Goal: Navigation & Orientation: Find specific page/section

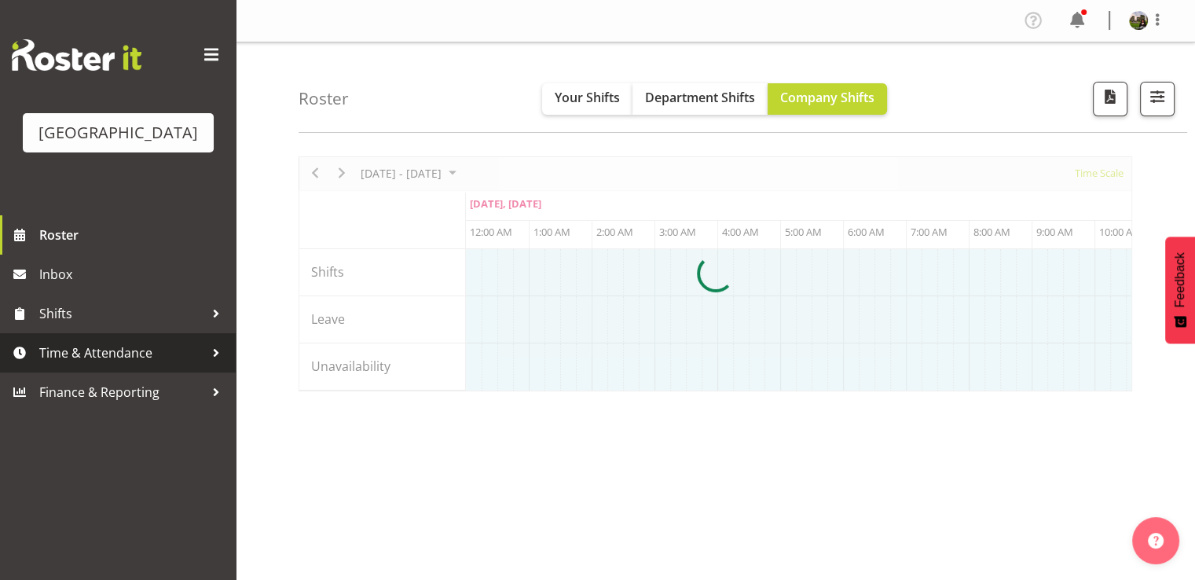
click at [79, 365] on span "Time & Attendance" at bounding box center [121, 353] width 165 height 24
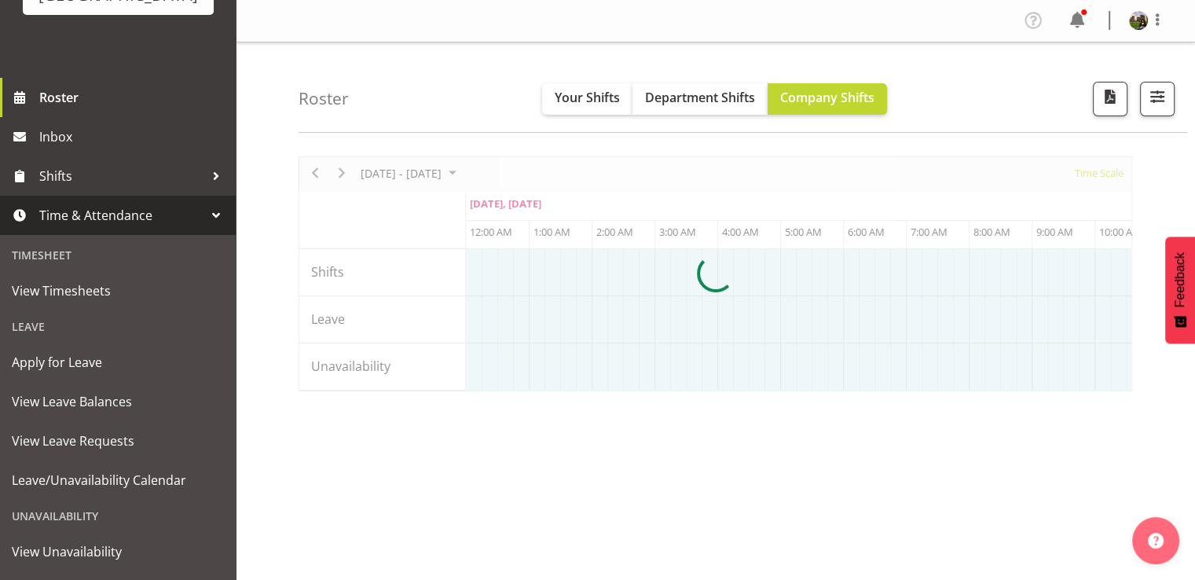
scroll to position [235, 0]
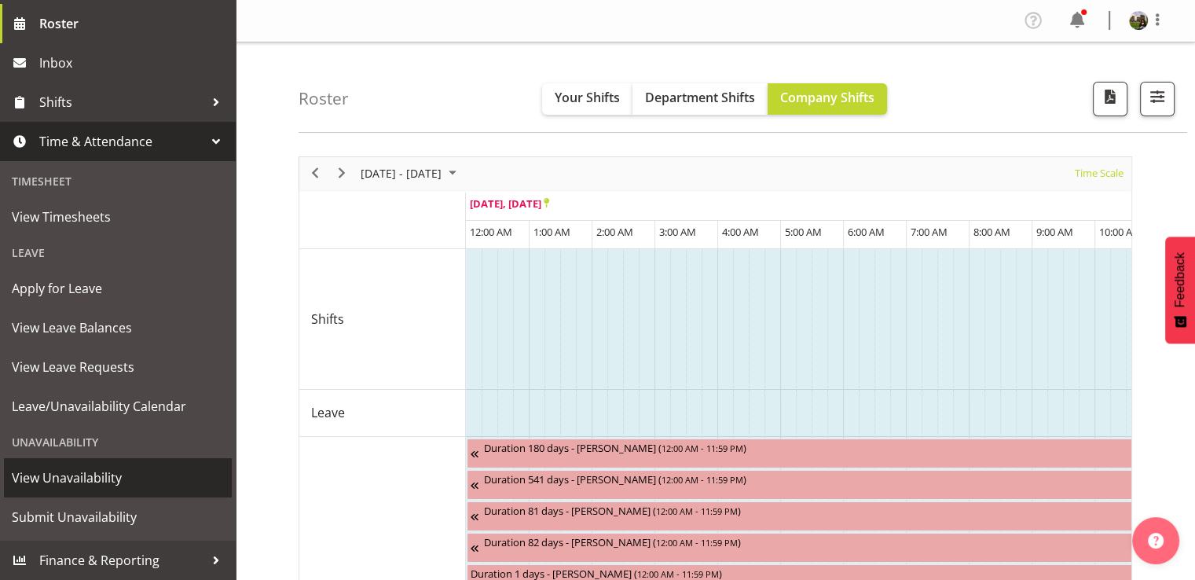
click at [71, 473] on span "View Unavailability" at bounding box center [118, 478] width 212 height 24
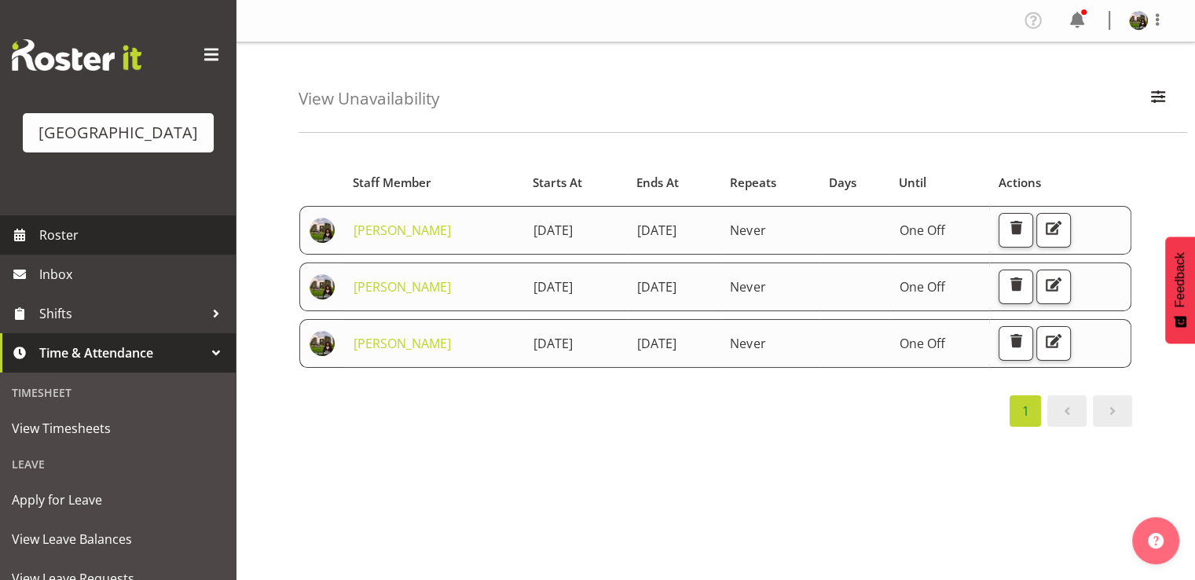
click at [59, 247] on span "Roster" at bounding box center [133, 235] width 189 height 24
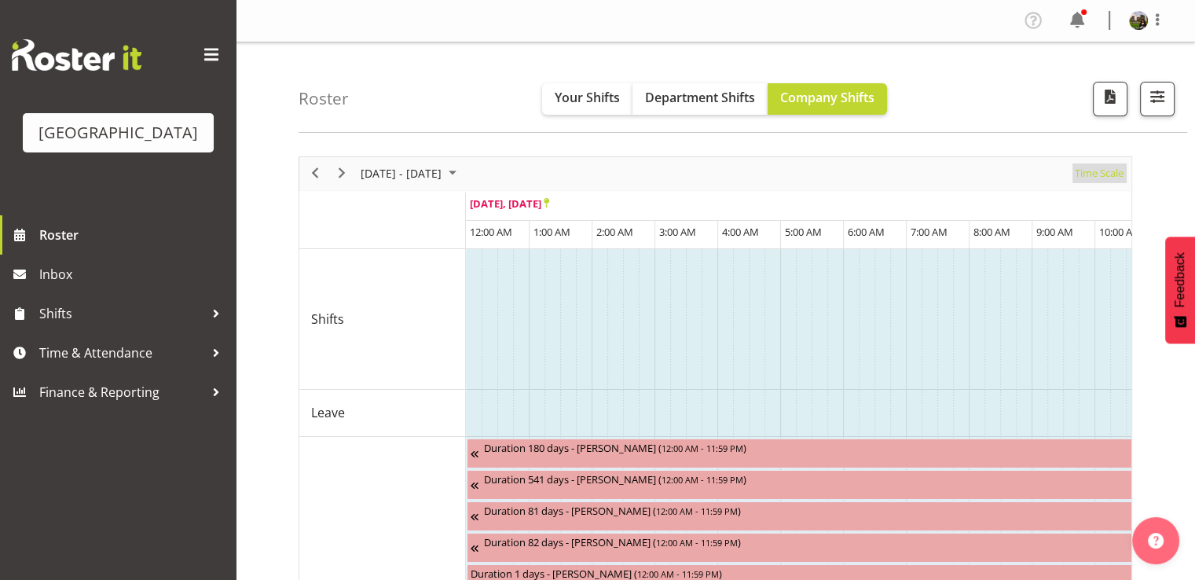
click at [1090, 175] on span "Time Scale" at bounding box center [1099, 173] width 52 height 20
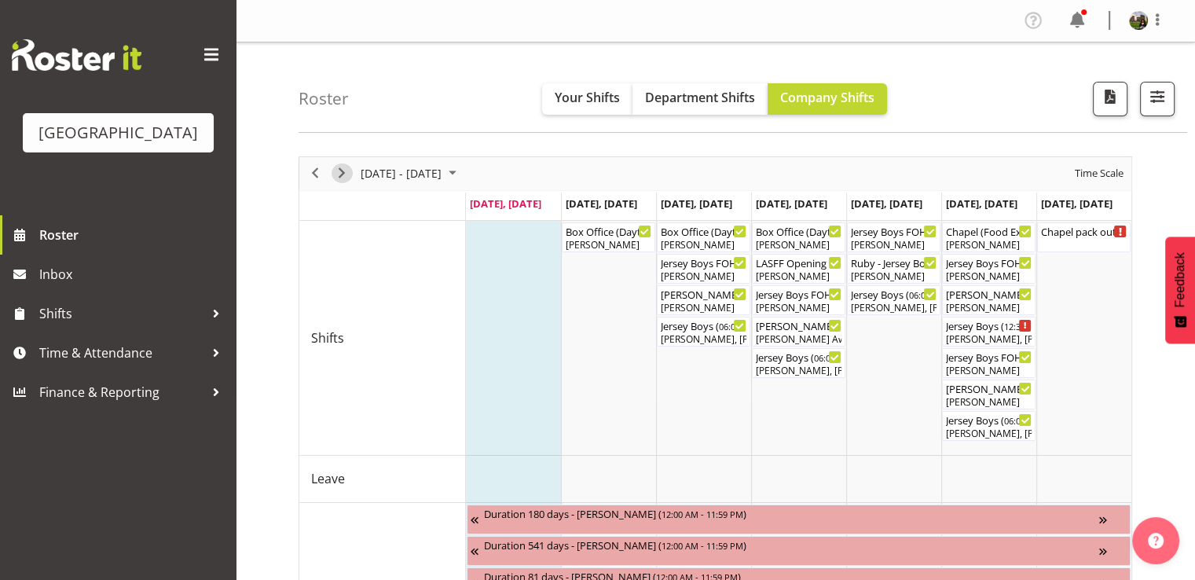
click at [342, 171] on span "Next" at bounding box center [341, 173] width 19 height 20
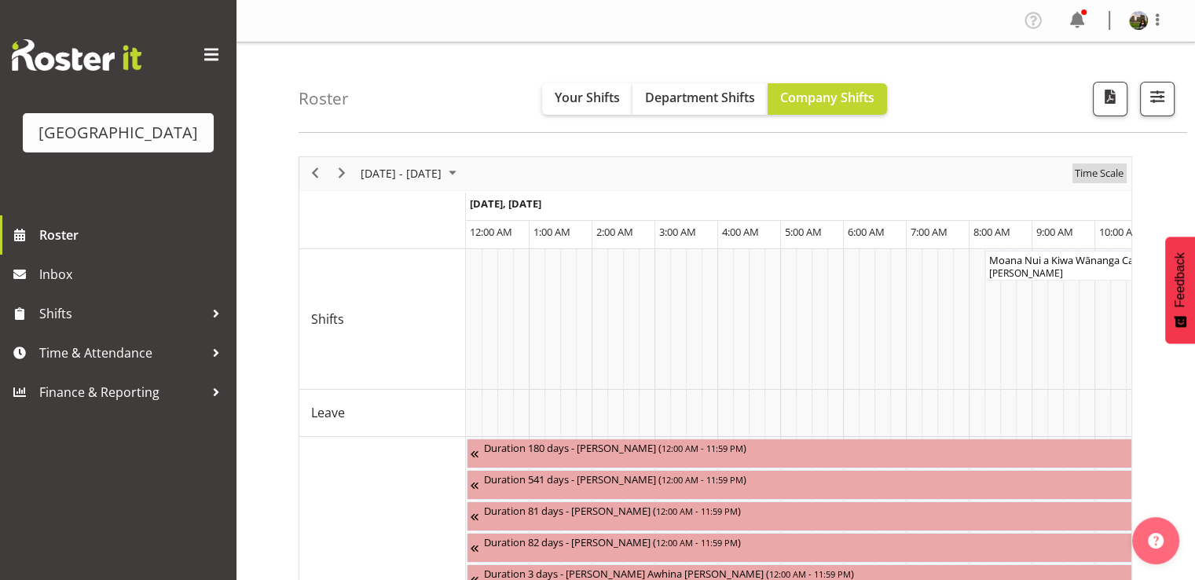
click at [1095, 174] on span "Time Scale" at bounding box center [1099, 173] width 52 height 20
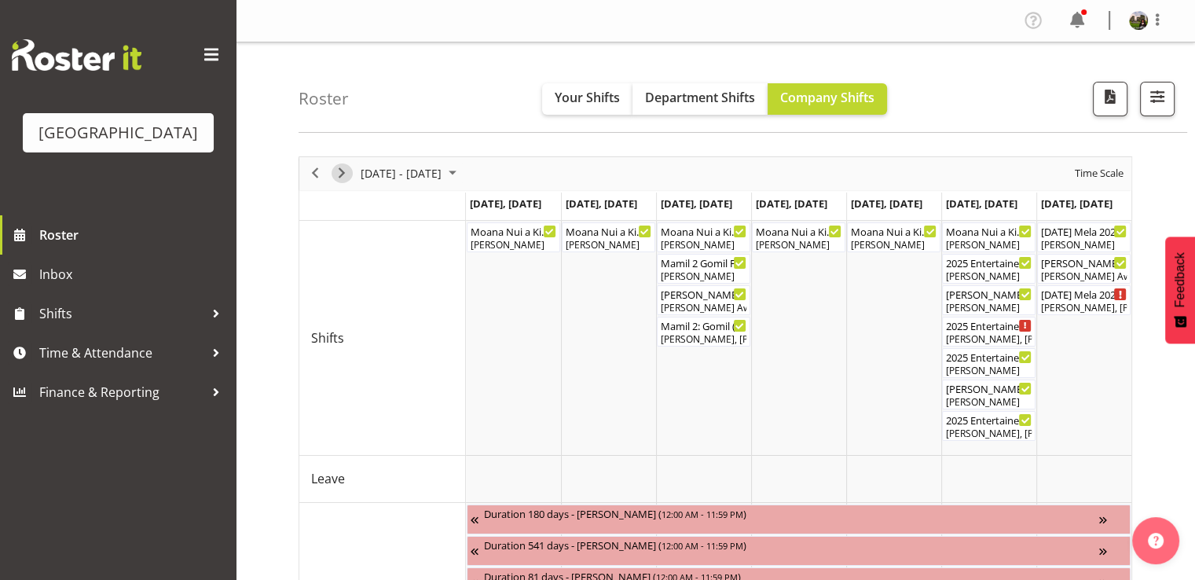
click at [343, 172] on span "Next" at bounding box center [341, 173] width 19 height 20
